Goal: Information Seeking & Learning: Learn about a topic

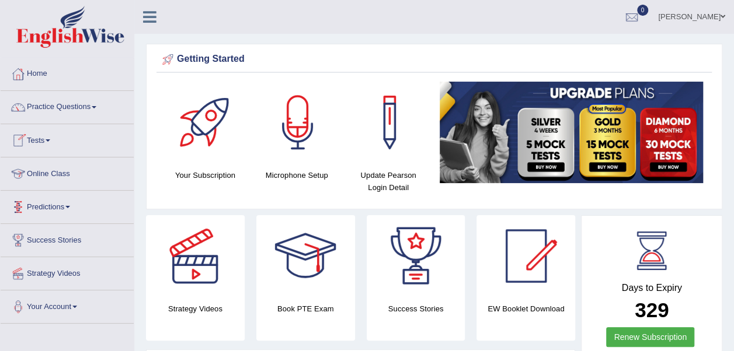
click at [63, 174] on link "Online Class" at bounding box center [67, 172] width 133 height 29
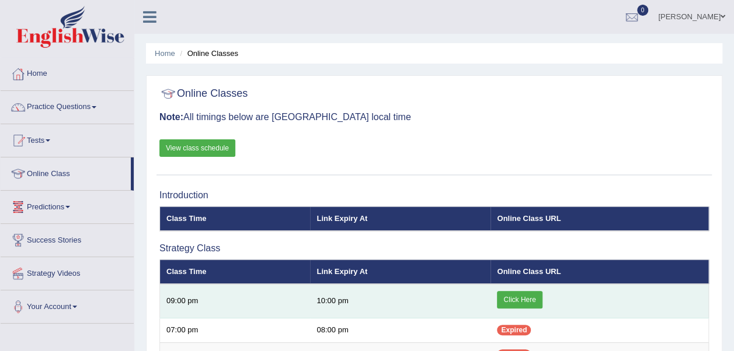
click at [523, 297] on link "Click Here" at bounding box center [519, 300] width 45 height 18
